Goal: Transaction & Acquisition: Purchase product/service

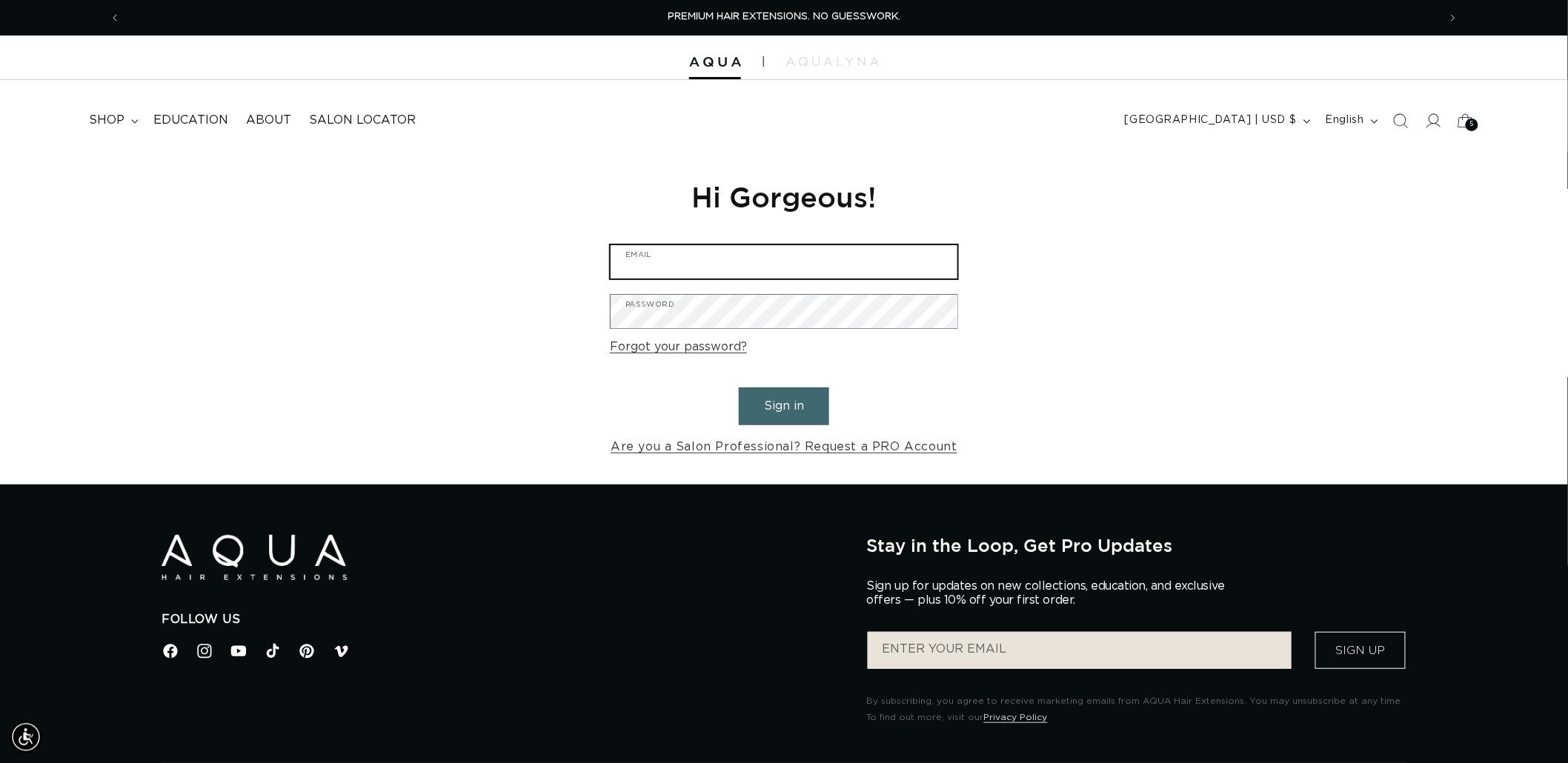
type input "[EMAIL_ADDRESS][DOMAIN_NAME]"
click at [781, 408] on button "Sign in" at bounding box center [783, 407] width 90 height 38
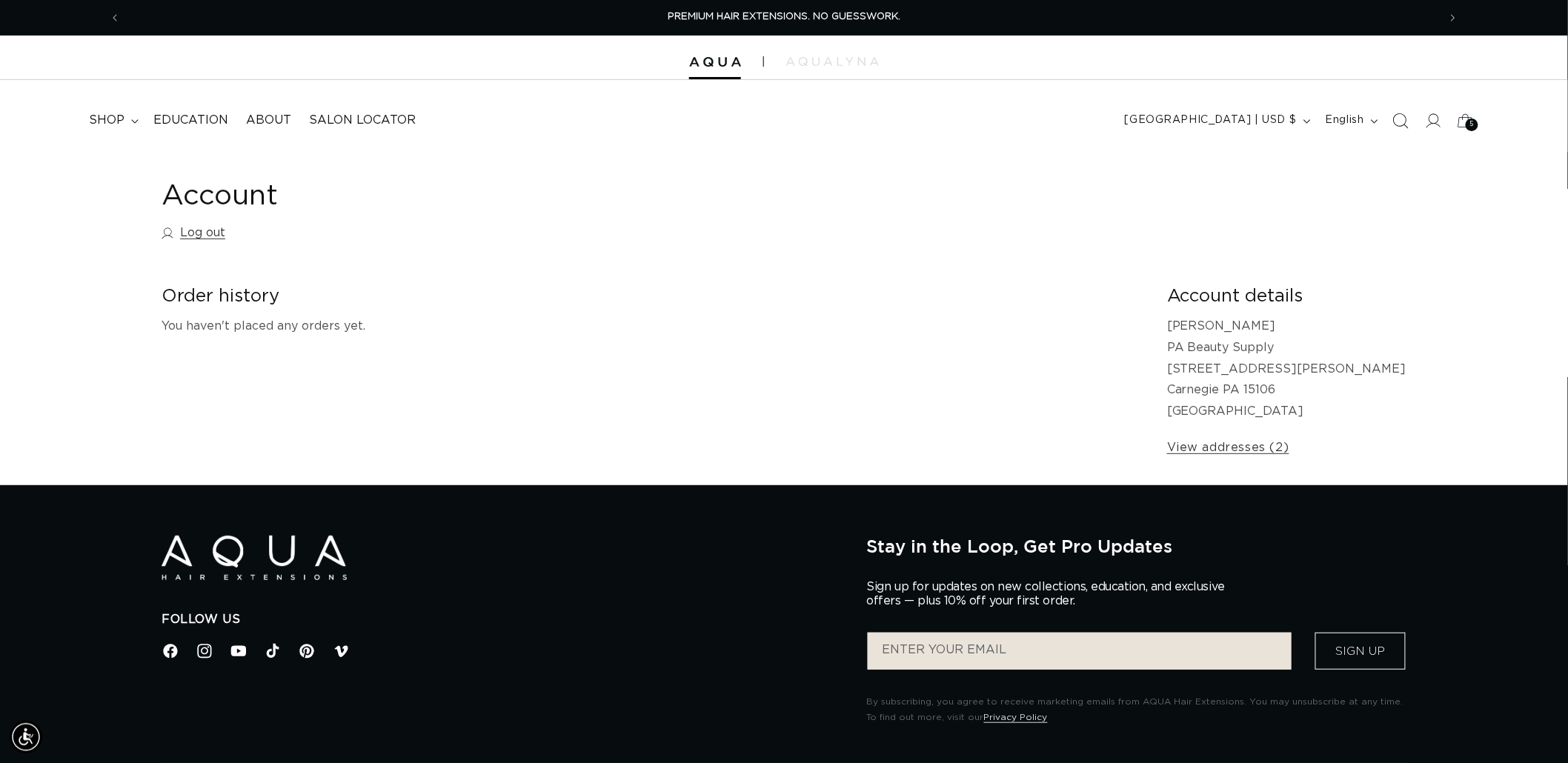
click at [1409, 127] on span "Search" at bounding box center [1400, 120] width 33 height 33
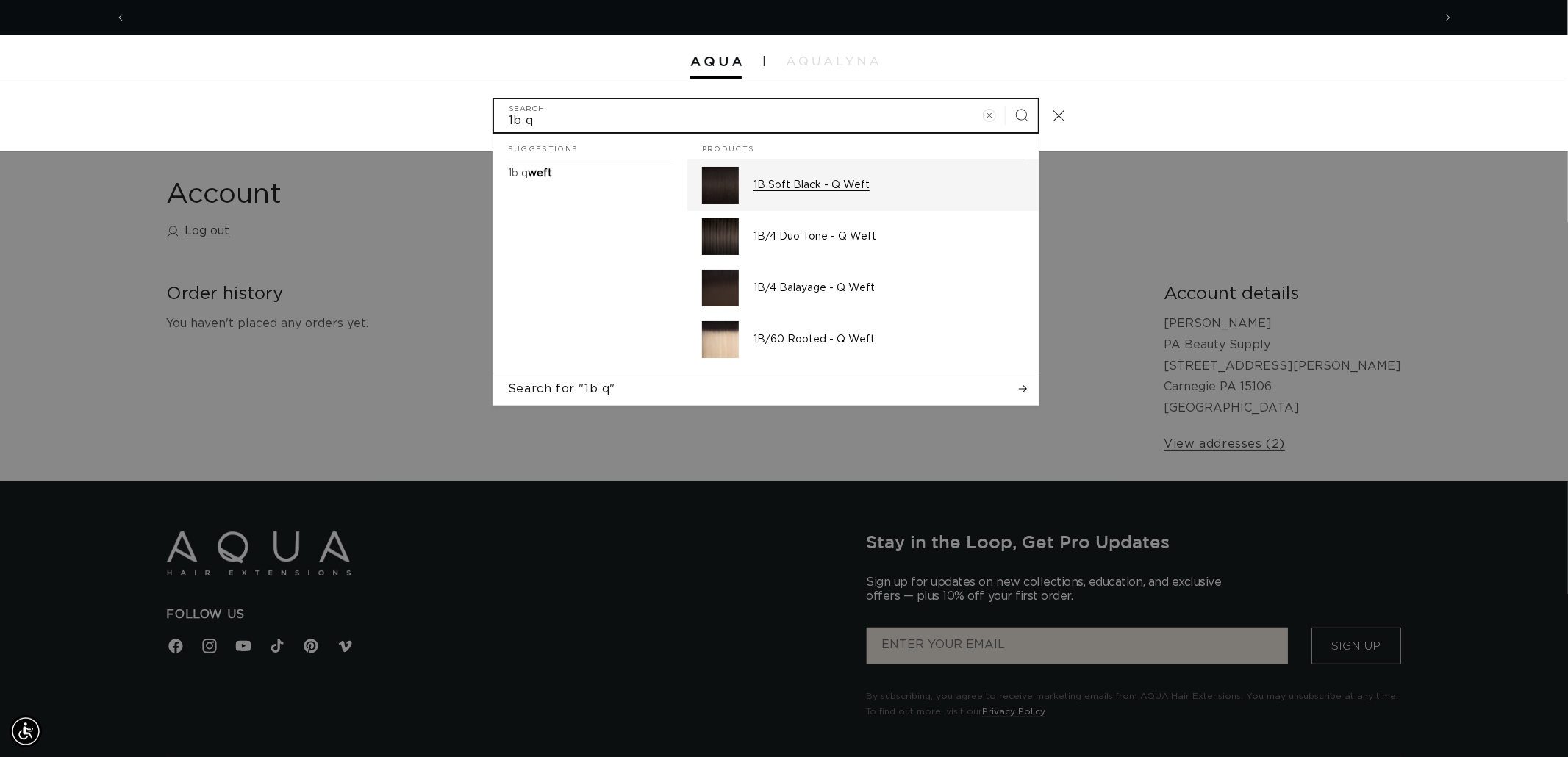
scroll to position [0, 2614]
type input "1b q"
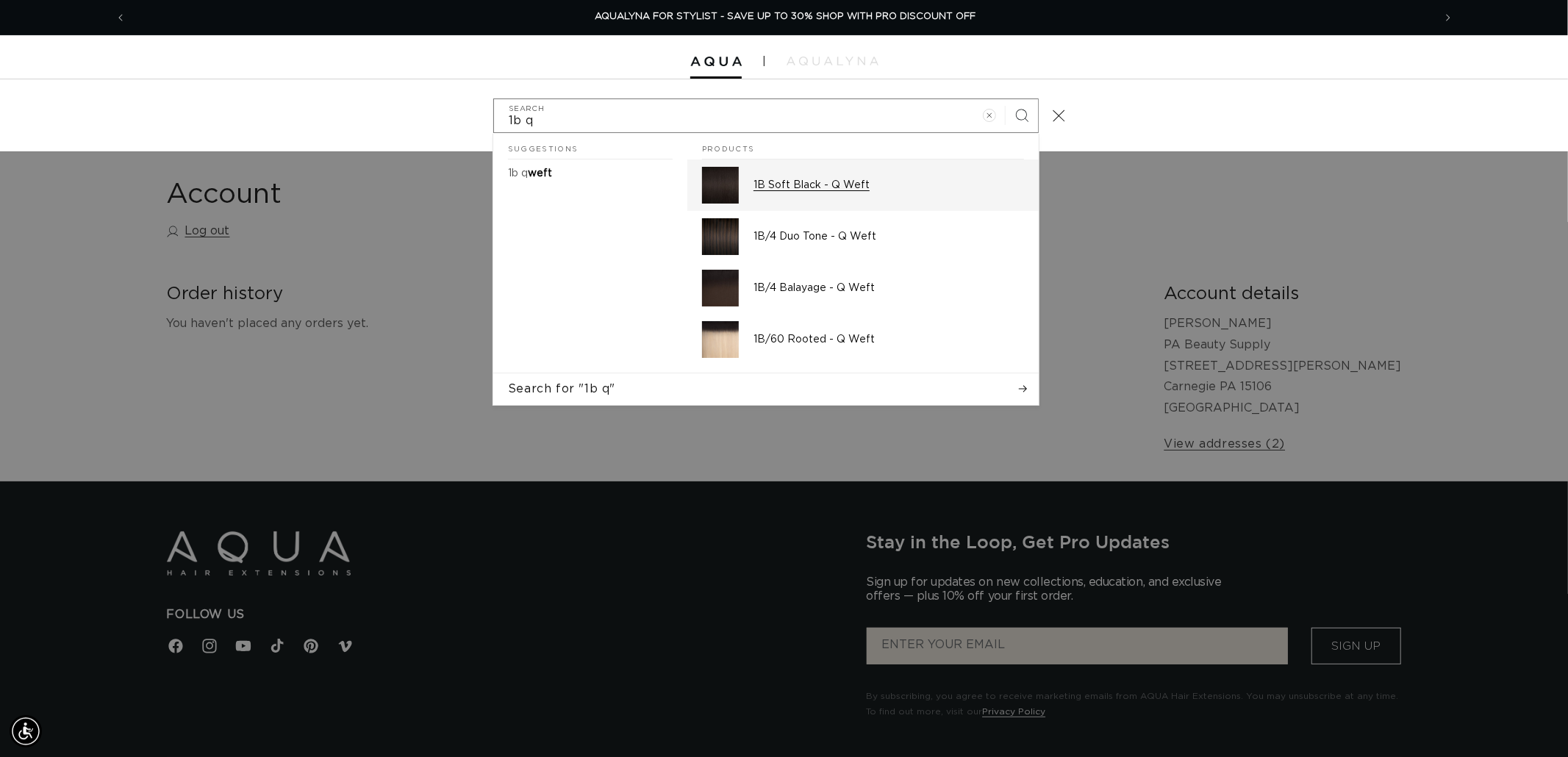
click at [825, 183] on p "1B Soft Black - Q Weft" at bounding box center [888, 186] width 270 height 13
